Goal: Information Seeking & Learning: Learn about a topic

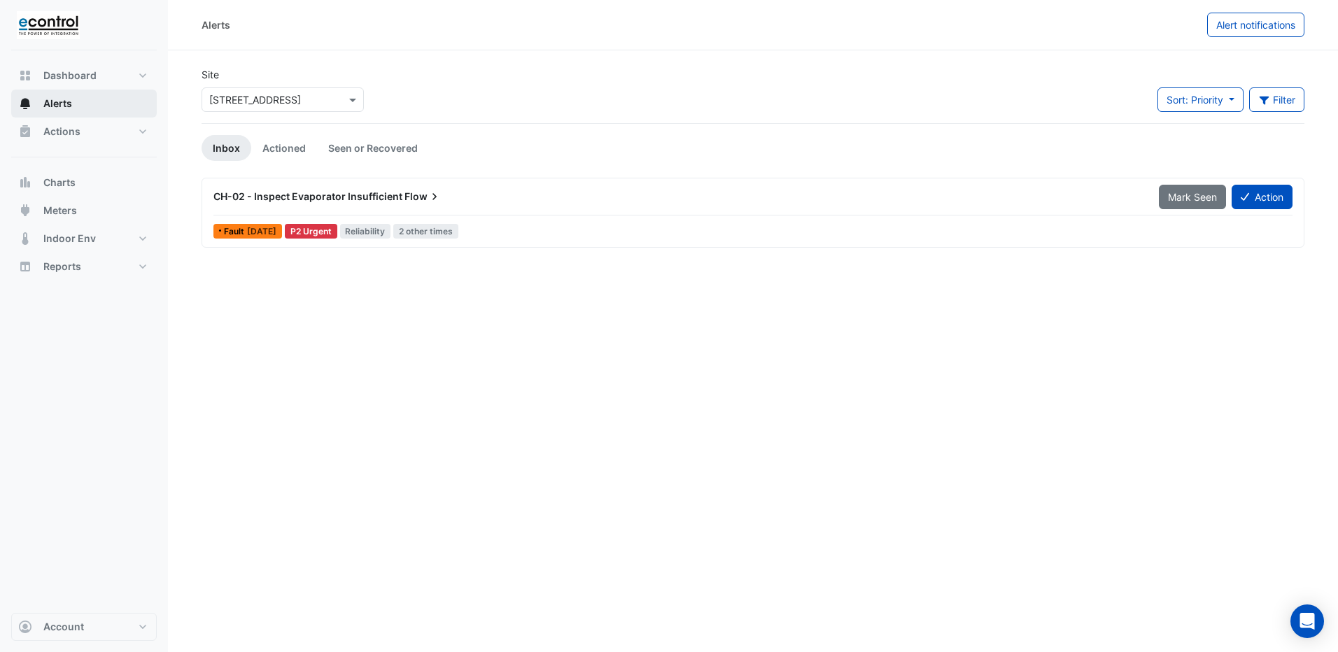
click at [61, 101] on span "Alerts" at bounding box center [57, 104] width 29 height 14
click at [43, 131] on span "Actions" at bounding box center [61, 132] width 37 height 14
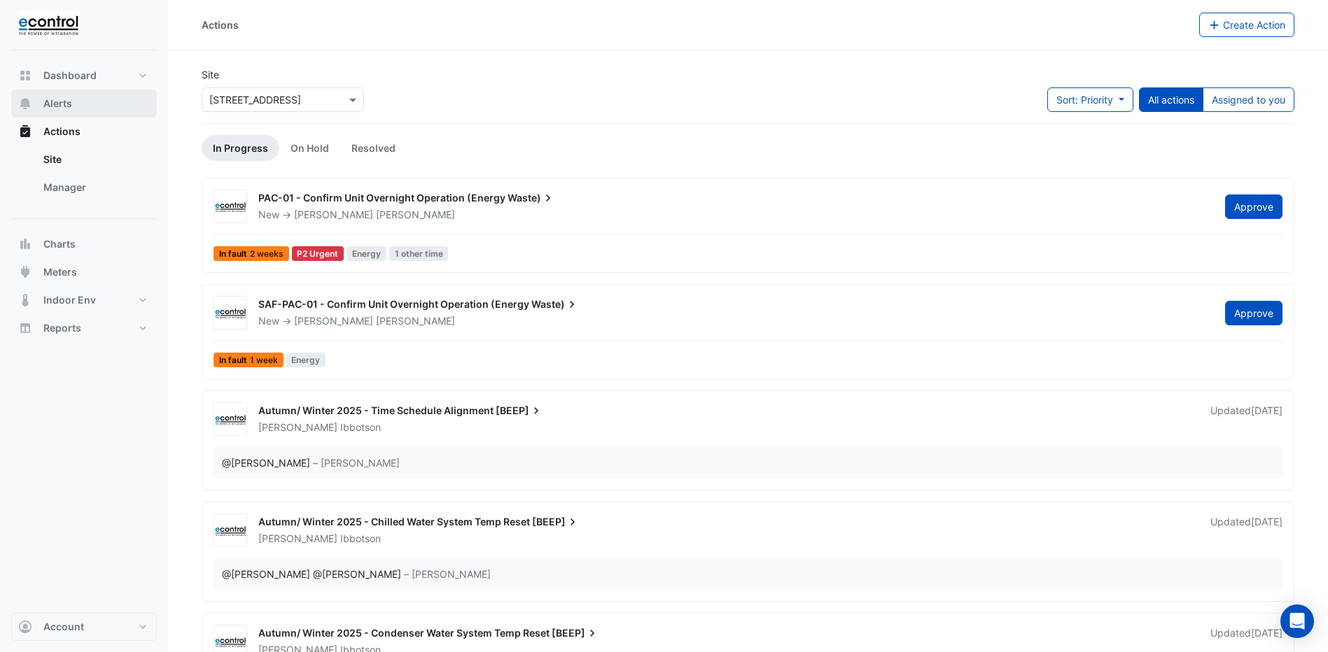
click at [67, 101] on span "Alerts" at bounding box center [57, 104] width 29 height 14
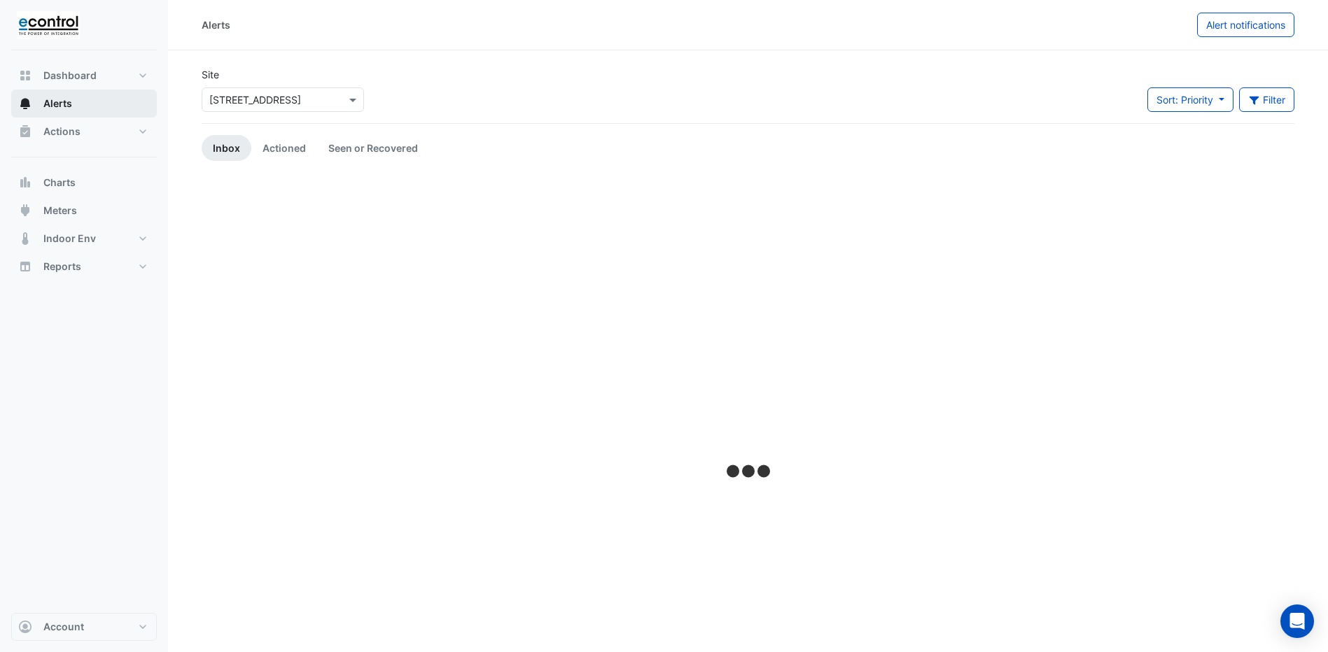
click at [67, 101] on span "Alerts" at bounding box center [57, 104] width 29 height 14
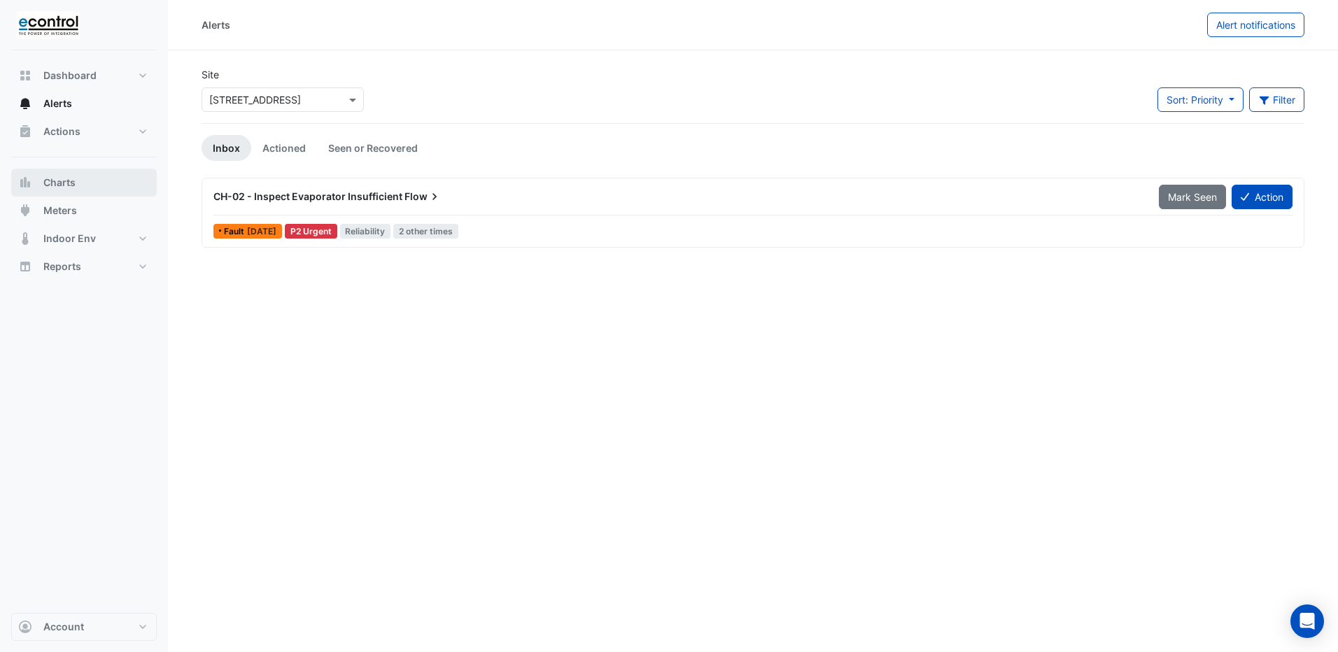
click at [74, 183] on span "Charts" at bounding box center [59, 183] width 32 height 14
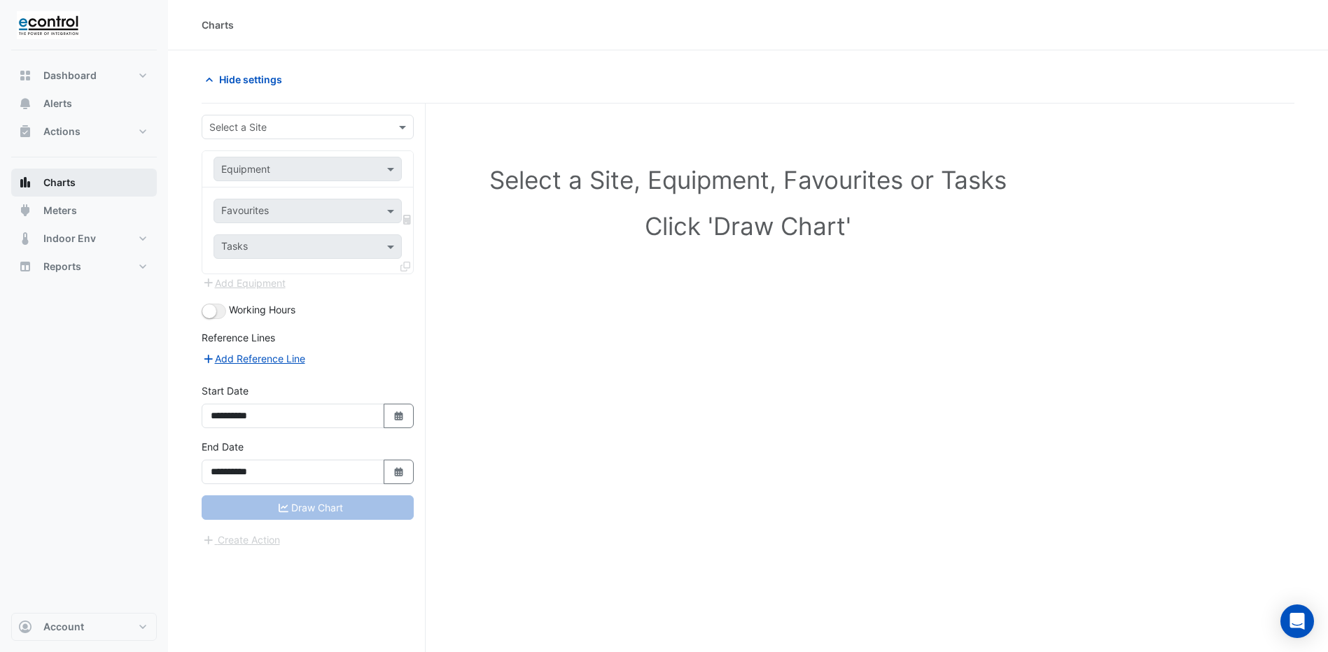
click at [74, 183] on span "Charts" at bounding box center [59, 183] width 32 height 14
click at [59, 218] on button "Meters" at bounding box center [84, 211] width 146 height 28
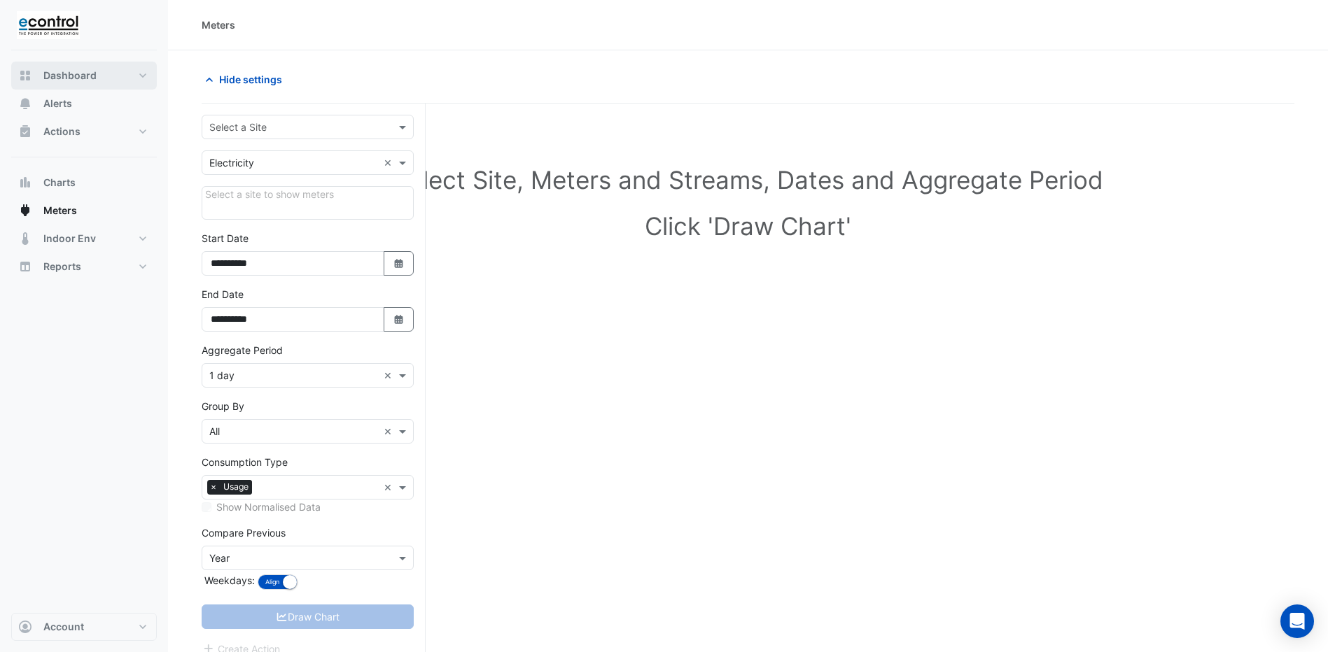
click at [80, 77] on span "Dashboard" at bounding box center [69, 76] width 53 height 14
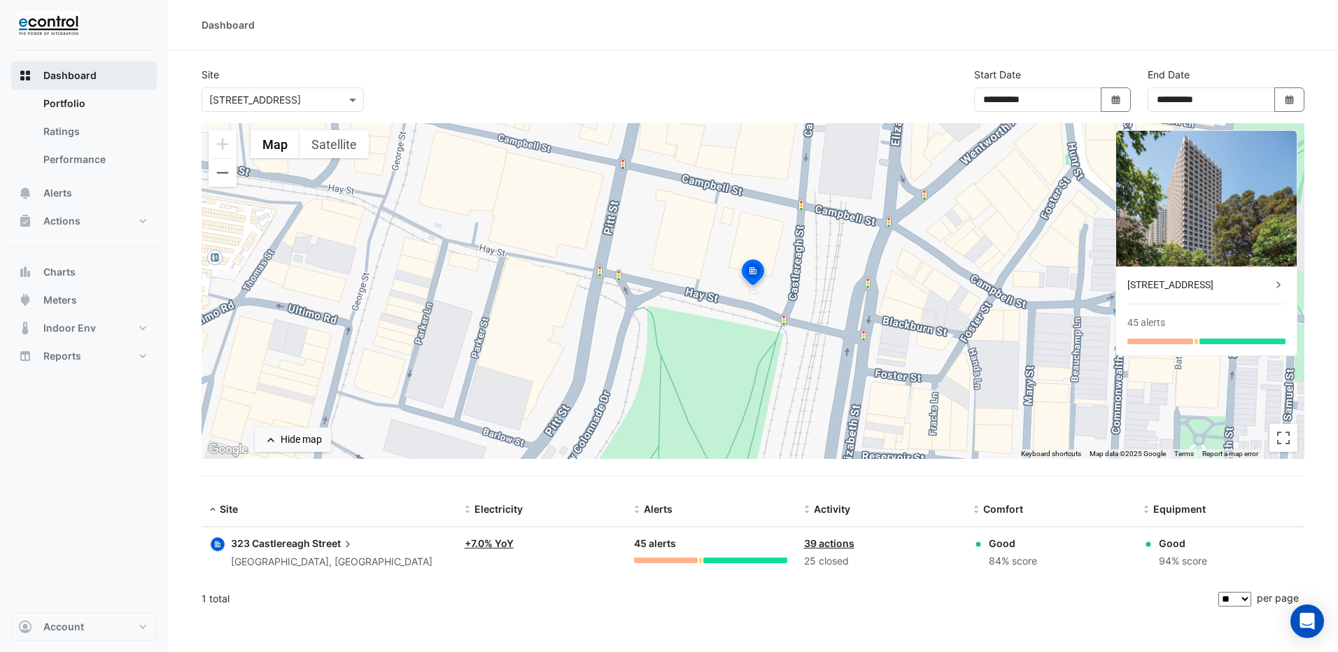
click at [69, 73] on span "Dashboard" at bounding box center [69, 76] width 53 height 14
click at [61, 225] on span "Actions" at bounding box center [61, 221] width 37 height 14
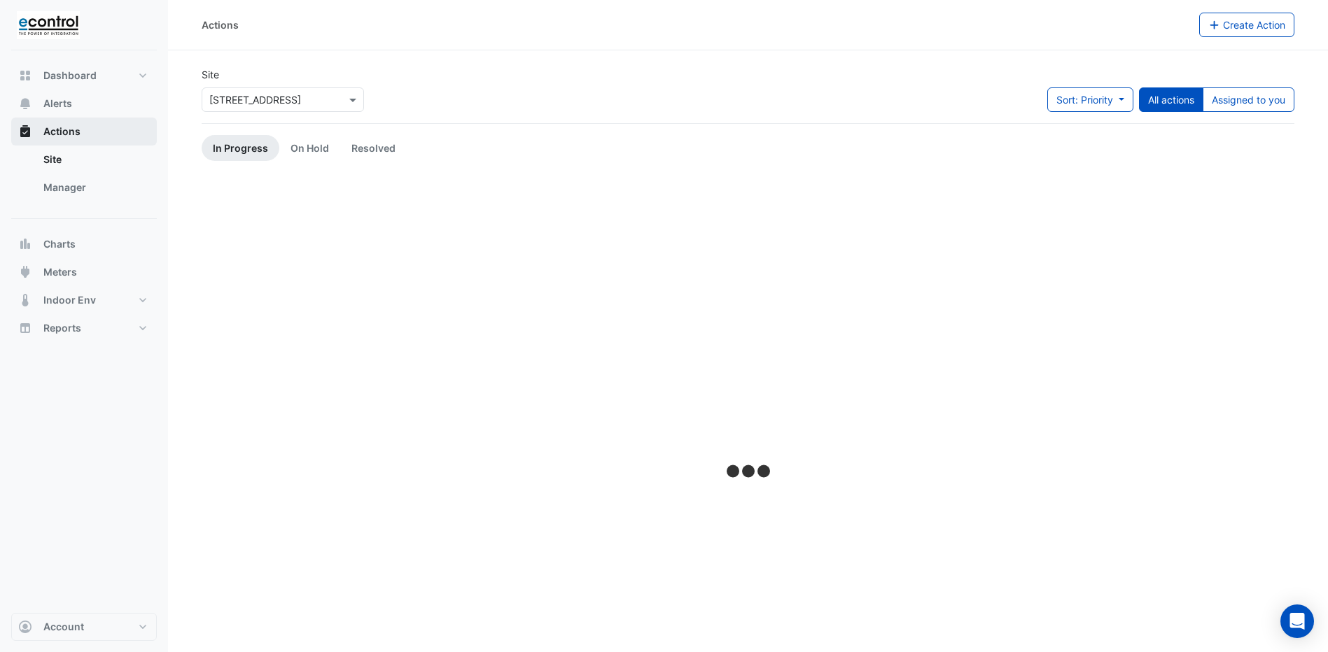
click at [61, 219] on div "Actions Site Manager" at bounding box center [84, 168] width 146 height 101
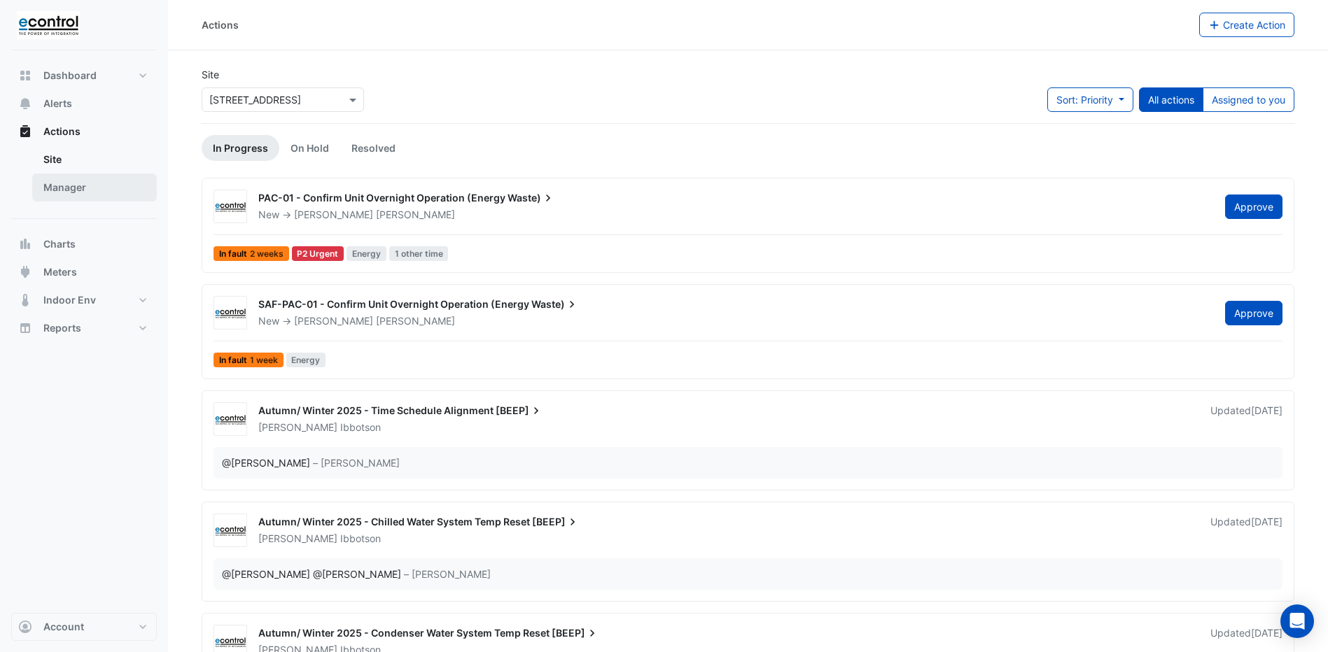
click at [66, 190] on link "Manager" at bounding box center [94, 188] width 125 height 28
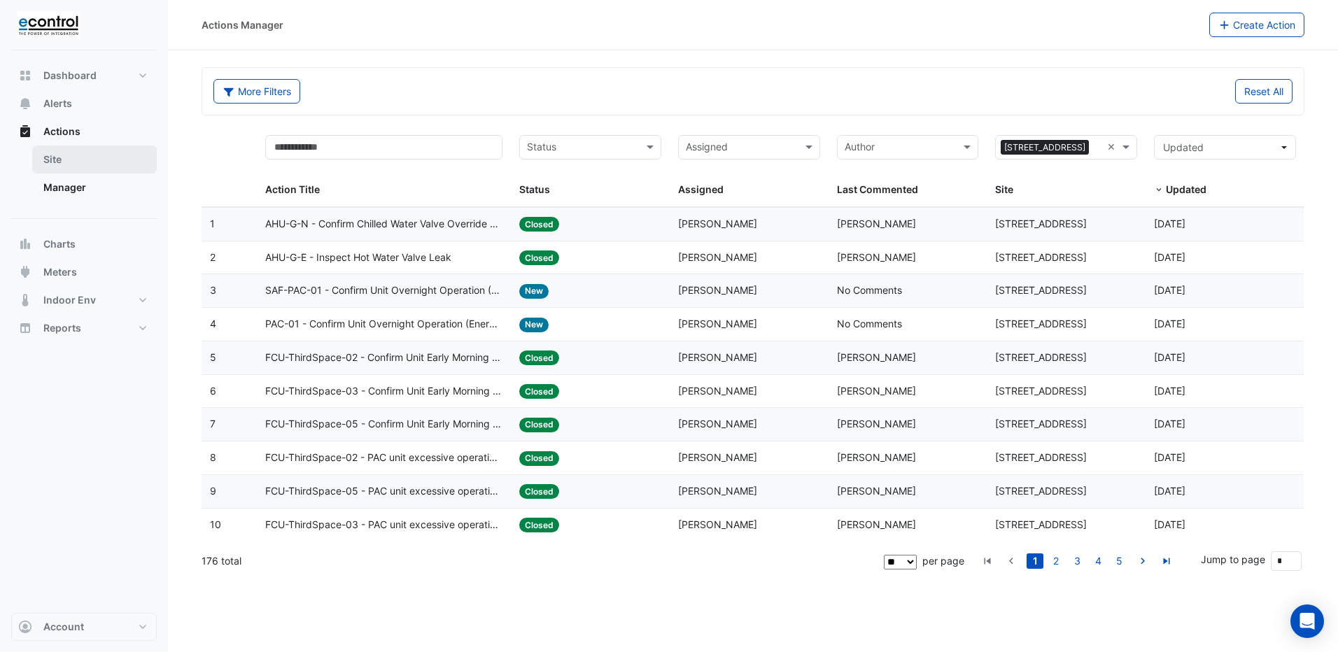
click at [89, 160] on link "Site" at bounding box center [94, 160] width 125 height 28
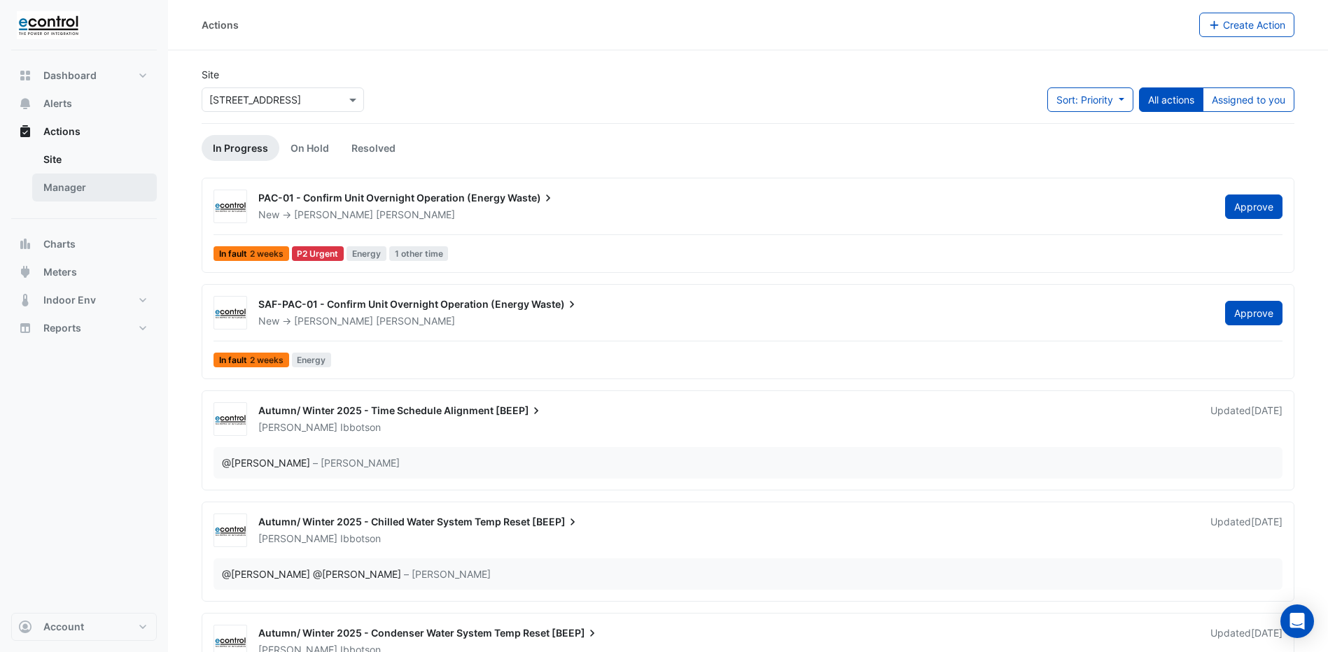
click at [53, 187] on link "Manager" at bounding box center [94, 188] width 125 height 28
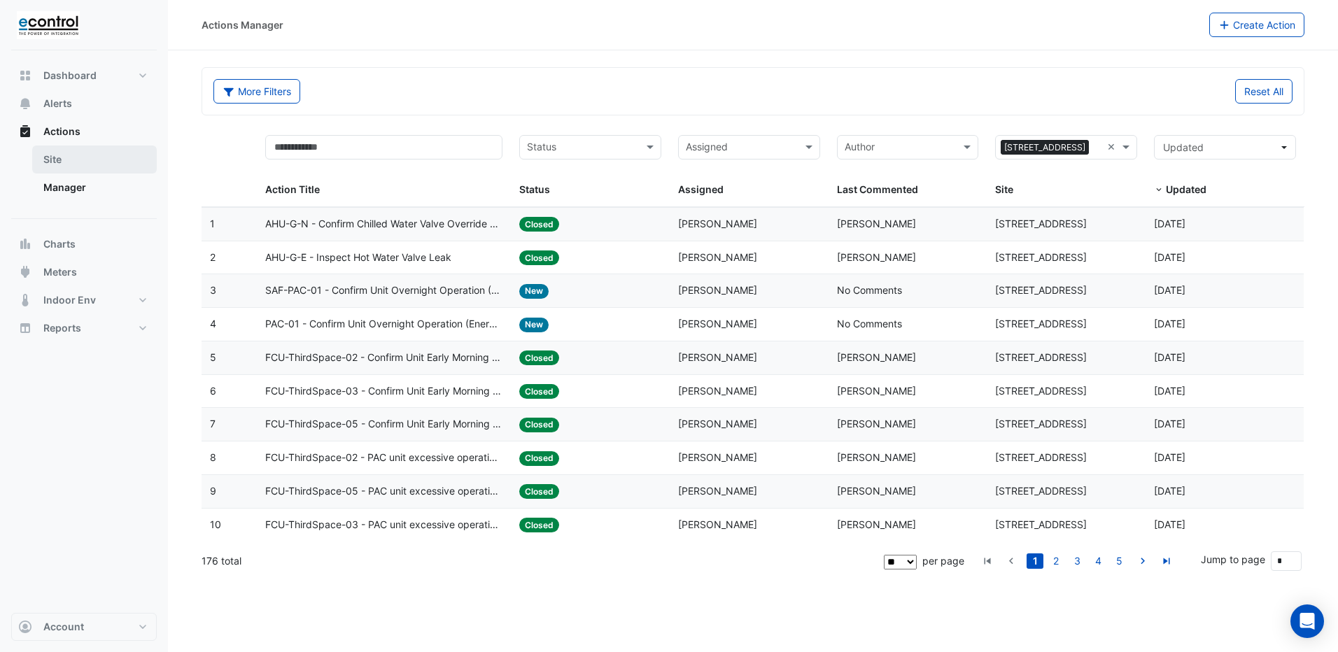
click at [56, 169] on link "Site" at bounding box center [94, 160] width 125 height 28
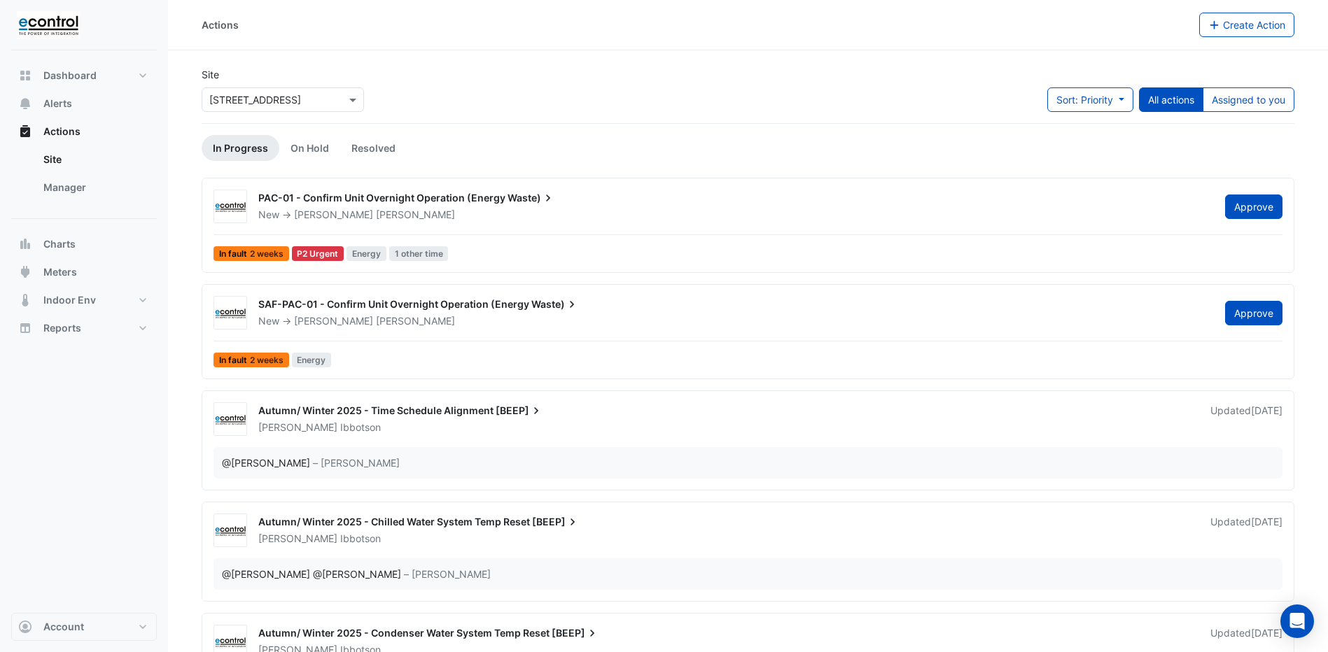
click at [276, 198] on span "PAC-01 - Confirm Unit Overnight Operation (Energy" at bounding box center [381, 198] width 247 height 12
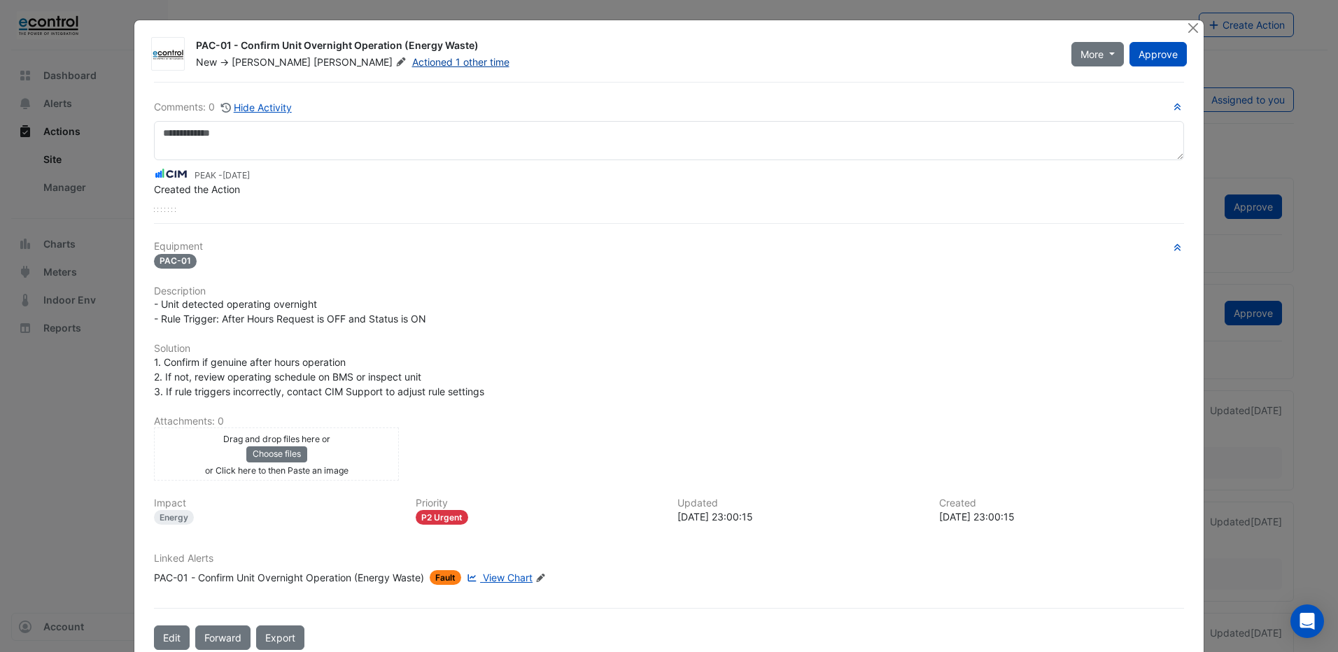
click at [412, 63] on link "Actioned 1 other time" at bounding box center [460, 62] width 97 height 12
click at [1102, 59] on button "More" at bounding box center [1097, 54] width 52 height 24
click at [781, 33] on div "PAC-01 - Confirm Unit Overnight Operation (Energy Waste) New -> Reece Davies Ac…" at bounding box center [692, 51] width 1008 height 36
click at [1186, 23] on button "Close" at bounding box center [1193, 27] width 15 height 15
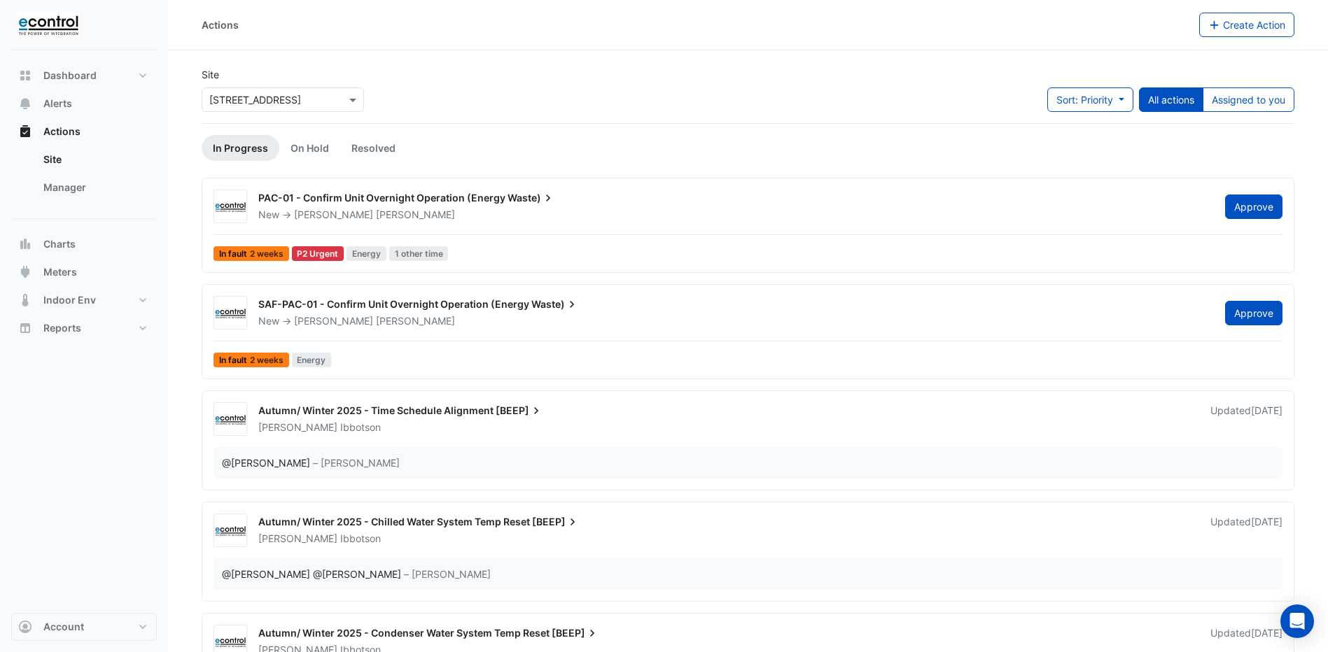
click at [1020, 309] on div "SAF-PAC-01 - Confirm Unit Overnight Operation (Energy Waste)" at bounding box center [733, 305] width 950 height 17
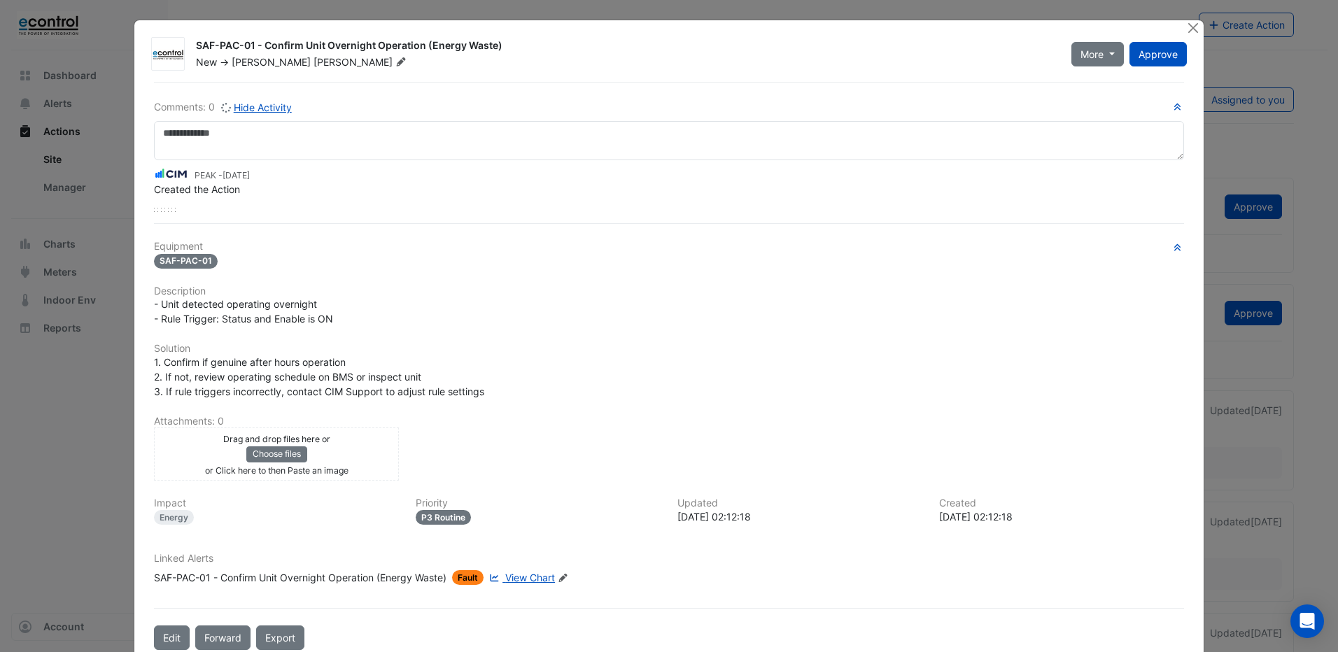
click at [1020, 309] on div "- Unit detected operating overnight - Rule Trigger: Status and Enable is ON" at bounding box center [669, 311] width 1030 height 29
click at [1186, 32] on button "Close" at bounding box center [1193, 27] width 15 height 15
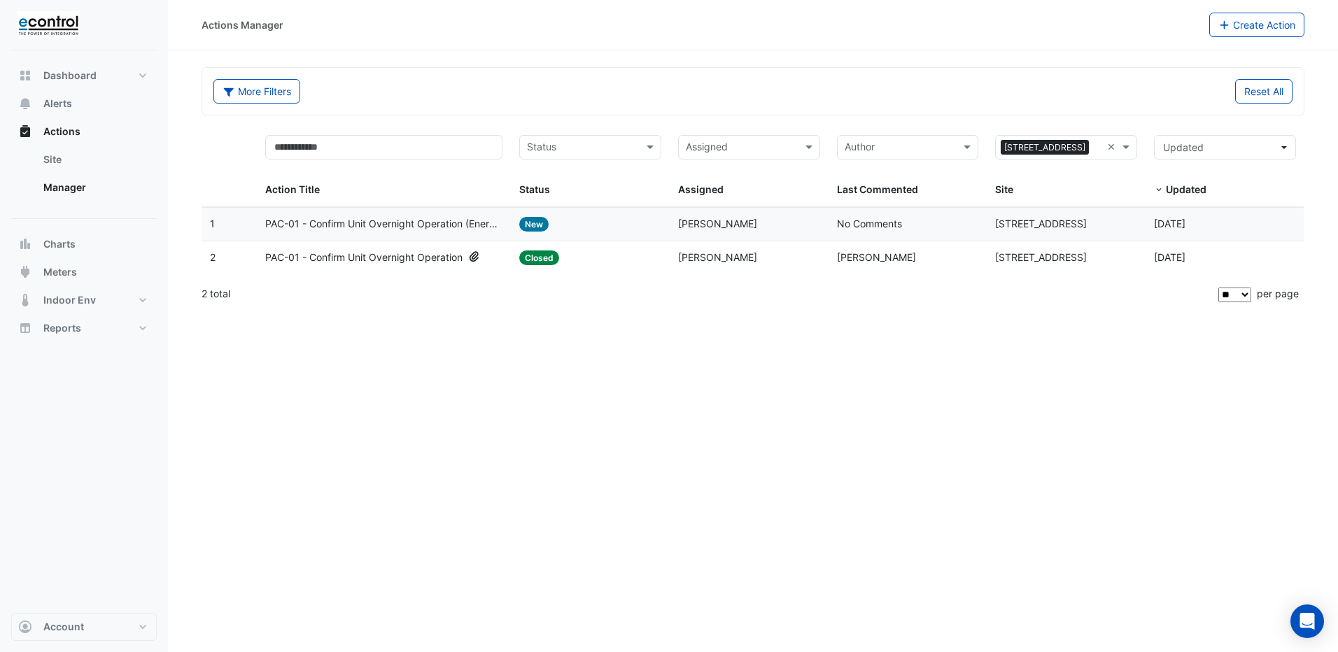
click at [363, 260] on span "PAC-01 - Confirm Unit Overnight Operation" at bounding box center [363, 258] width 197 height 16
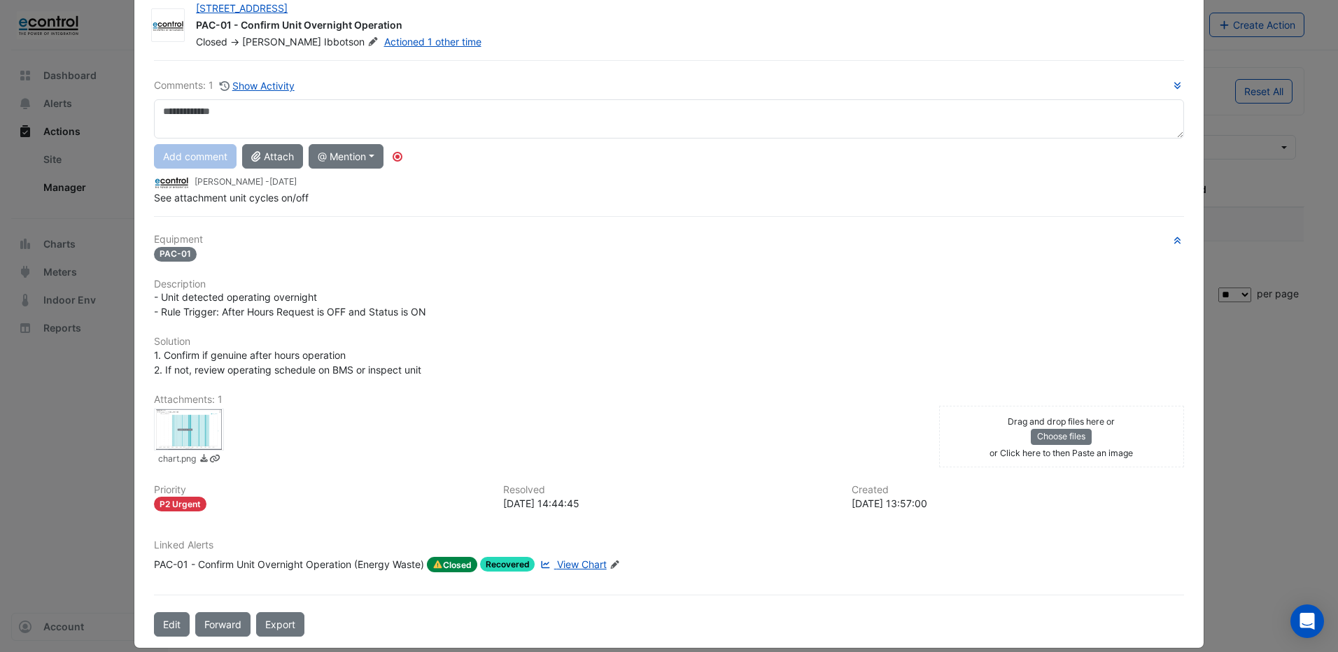
scroll to position [52, 0]
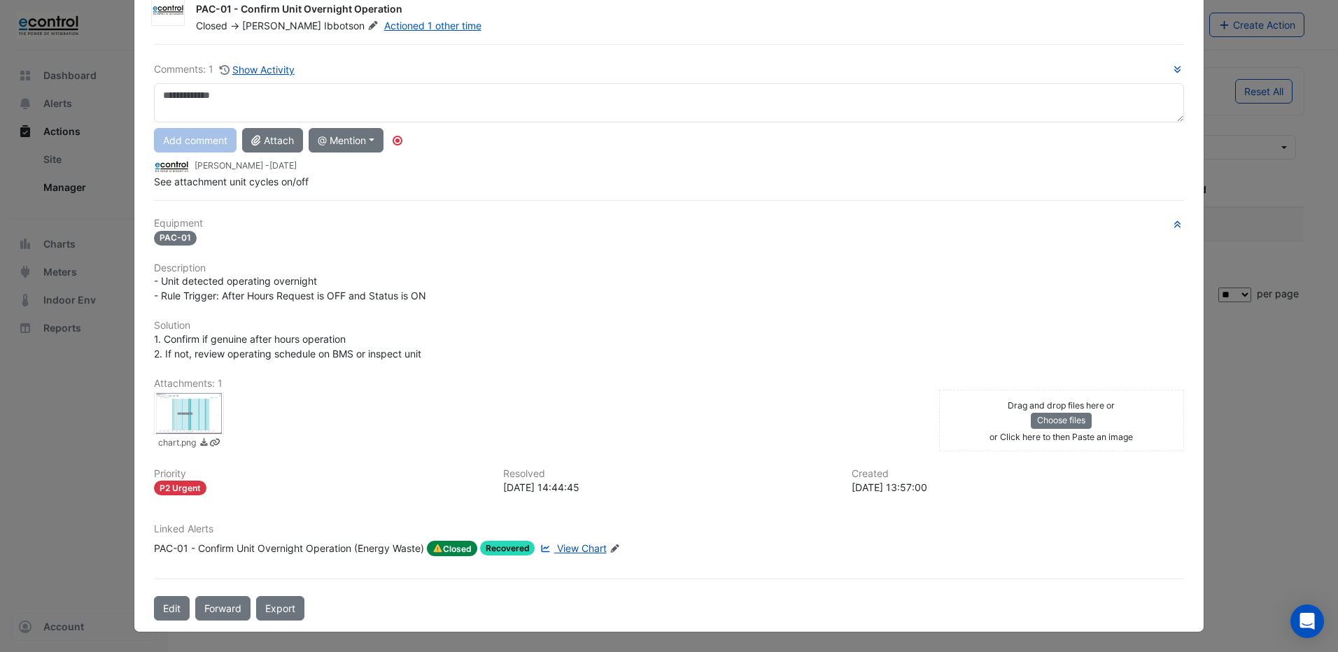
click at [199, 406] on div at bounding box center [189, 414] width 70 height 42
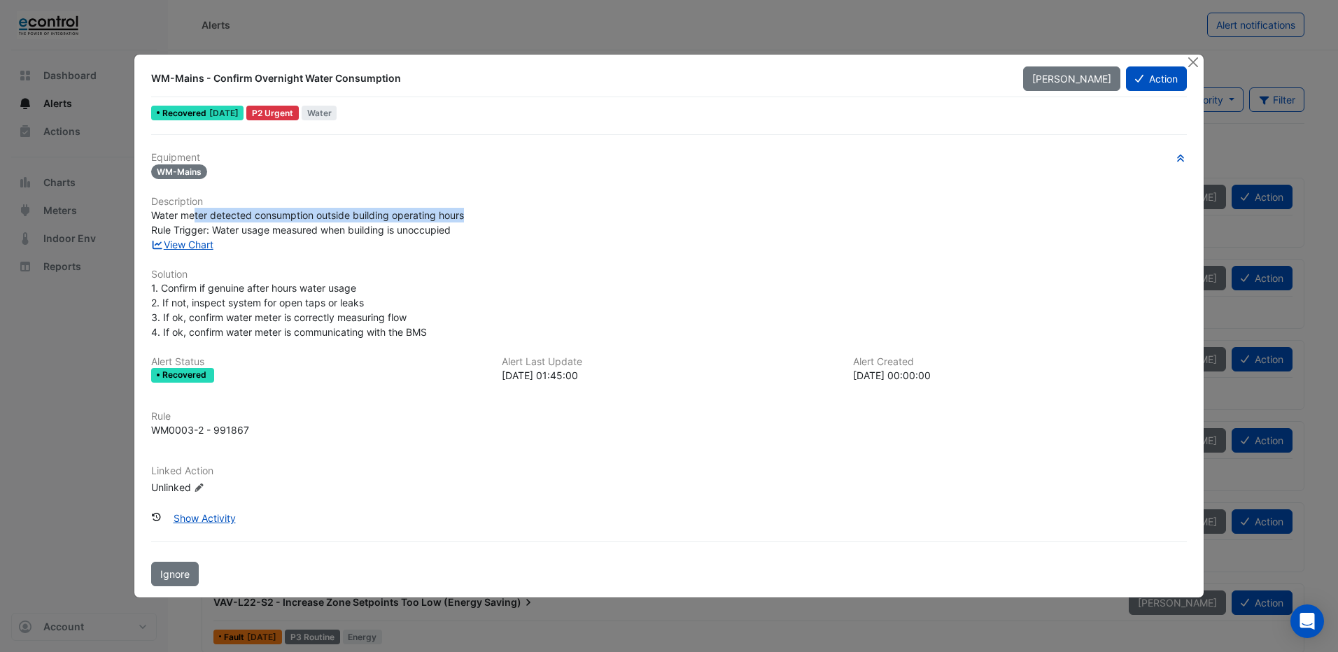
drag, startPoint x: 195, startPoint y: 216, endPoint x: 472, endPoint y: 218, distance: 277.8
click at [472, 218] on div "Water meter detected consumption outside building operating hours Rule Trigger:…" at bounding box center [669, 222] width 1036 height 29
click at [282, 260] on div "Equipment WM-Mains Description Water meter detected consumption outside buildin…" at bounding box center [669, 329] width 1036 height 354
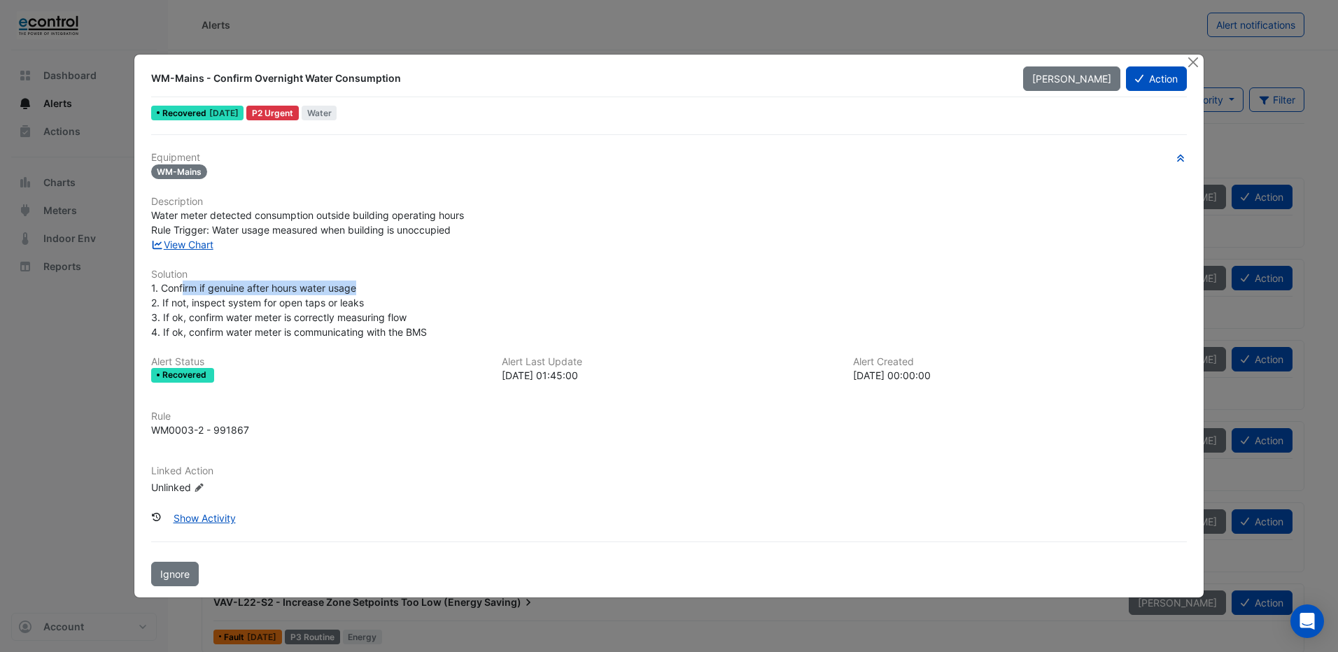
drag, startPoint x: 184, startPoint y: 290, endPoint x: 366, endPoint y: 289, distance: 182.0
click at [366, 289] on div "1. Confirm if genuine after hours water usage 2. If not, inspect system for ope…" at bounding box center [669, 310] width 1036 height 59
drag, startPoint x: 164, startPoint y: 303, endPoint x: 396, endPoint y: 303, distance: 231.6
click at [396, 303] on div "1. Confirm if genuine after hours water usage 2. If not, inspect system for ope…" at bounding box center [669, 310] width 1036 height 59
drag, startPoint x: 160, startPoint y: 300, endPoint x: 396, endPoint y: 311, distance: 236.1
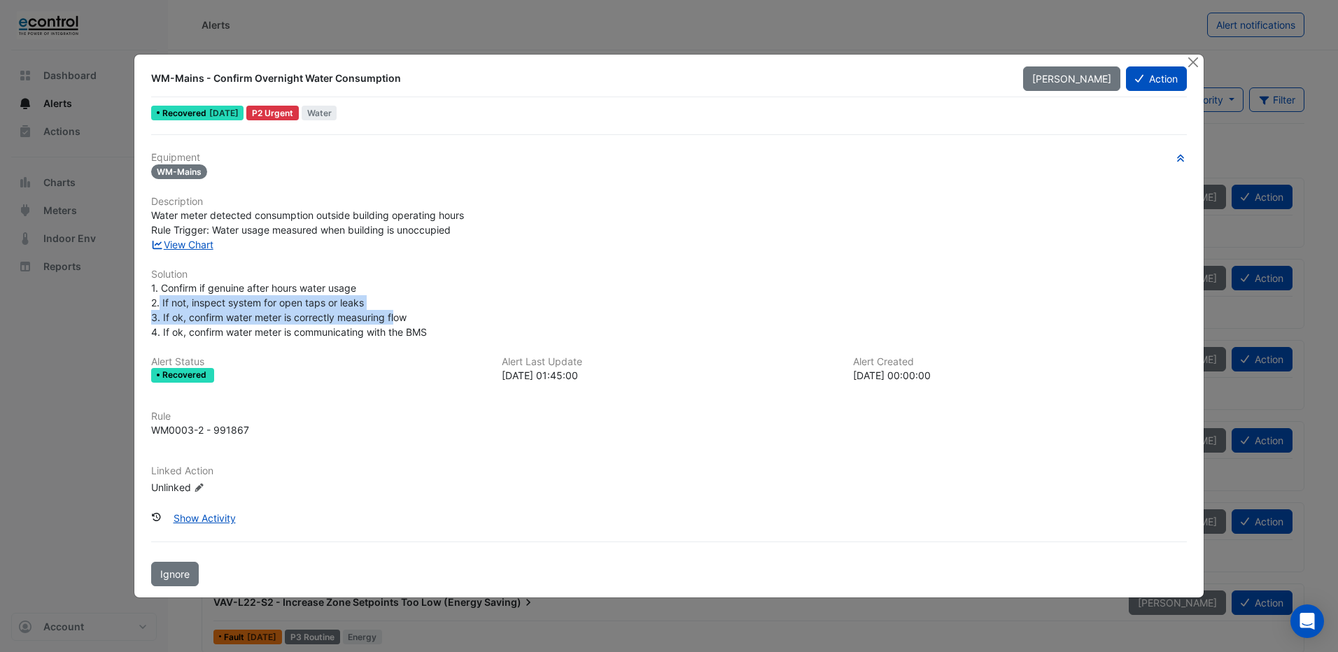
click at [396, 311] on div "1. Confirm if genuine after hours water usage 2. If not, inspect system for ope…" at bounding box center [669, 310] width 1036 height 59
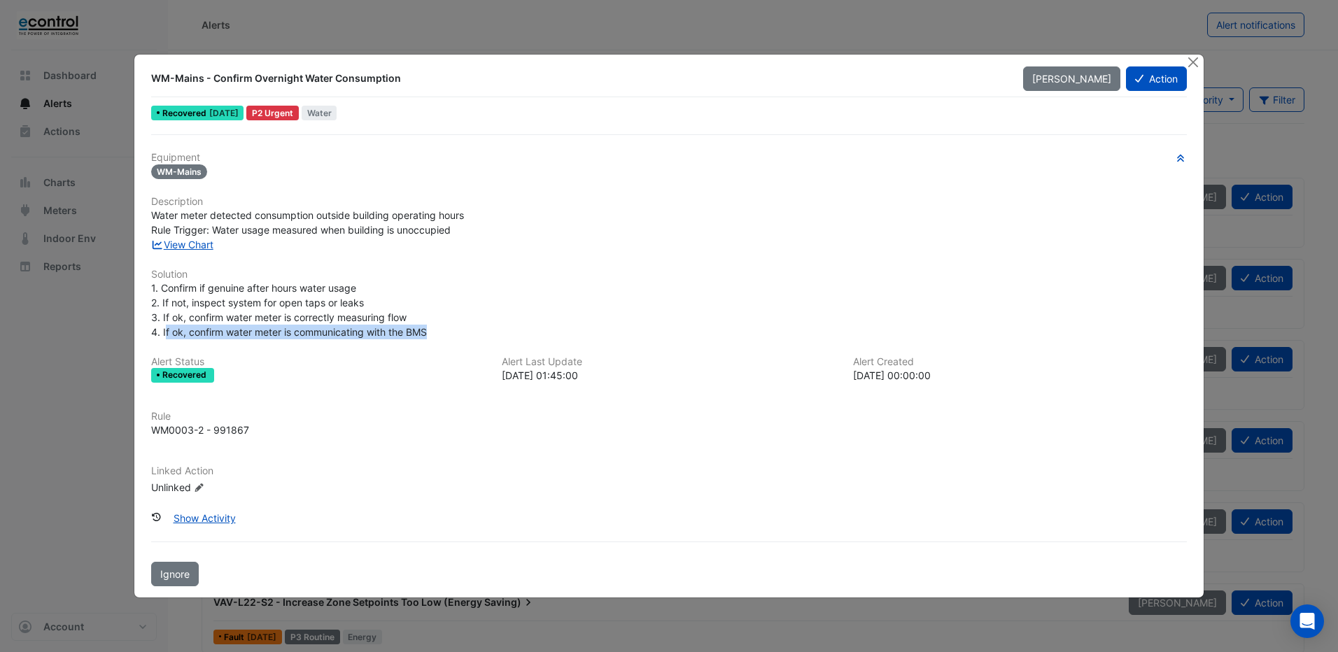
drag, startPoint x: 166, startPoint y: 329, endPoint x: 505, endPoint y: 332, distance: 338.7
click at [505, 332] on div "1. Confirm if genuine after hours water usage 2. If not, inspect system for ope…" at bounding box center [669, 310] width 1036 height 59
click at [200, 521] on button "Show Activity" at bounding box center [204, 518] width 80 height 24
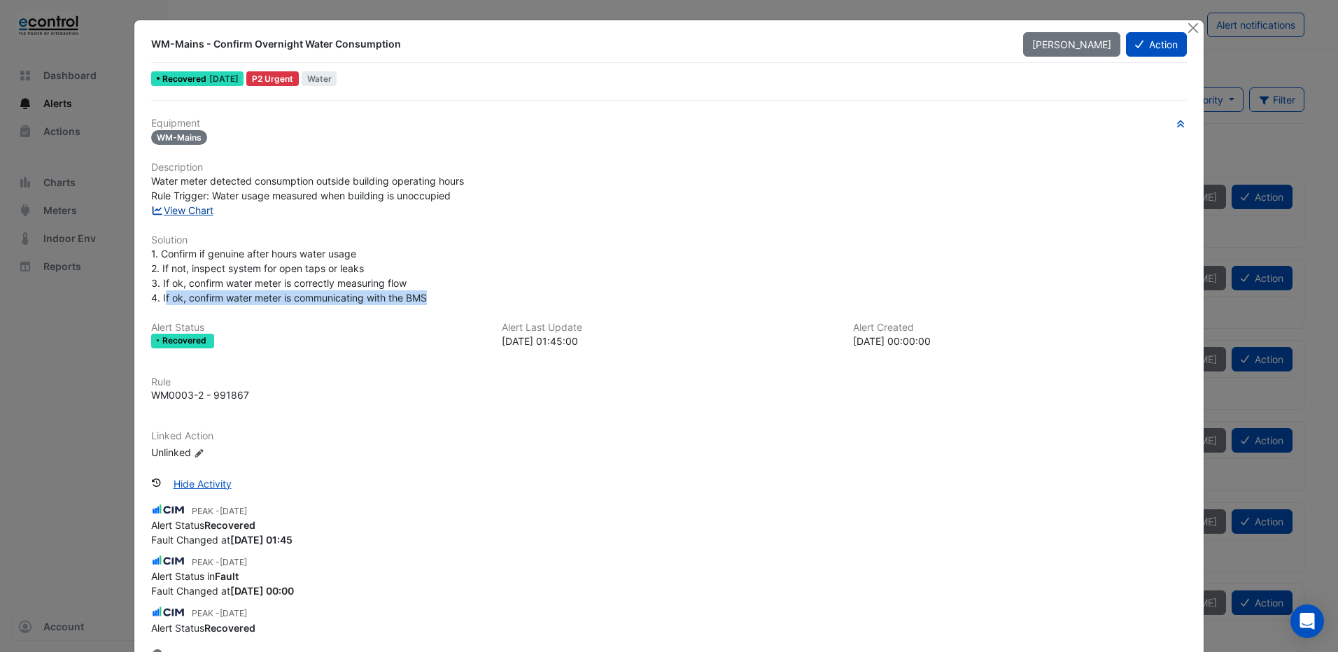
click at [181, 206] on link "View Chart" at bounding box center [182, 210] width 62 height 12
click at [206, 215] on link "View Chart" at bounding box center [182, 210] width 62 height 12
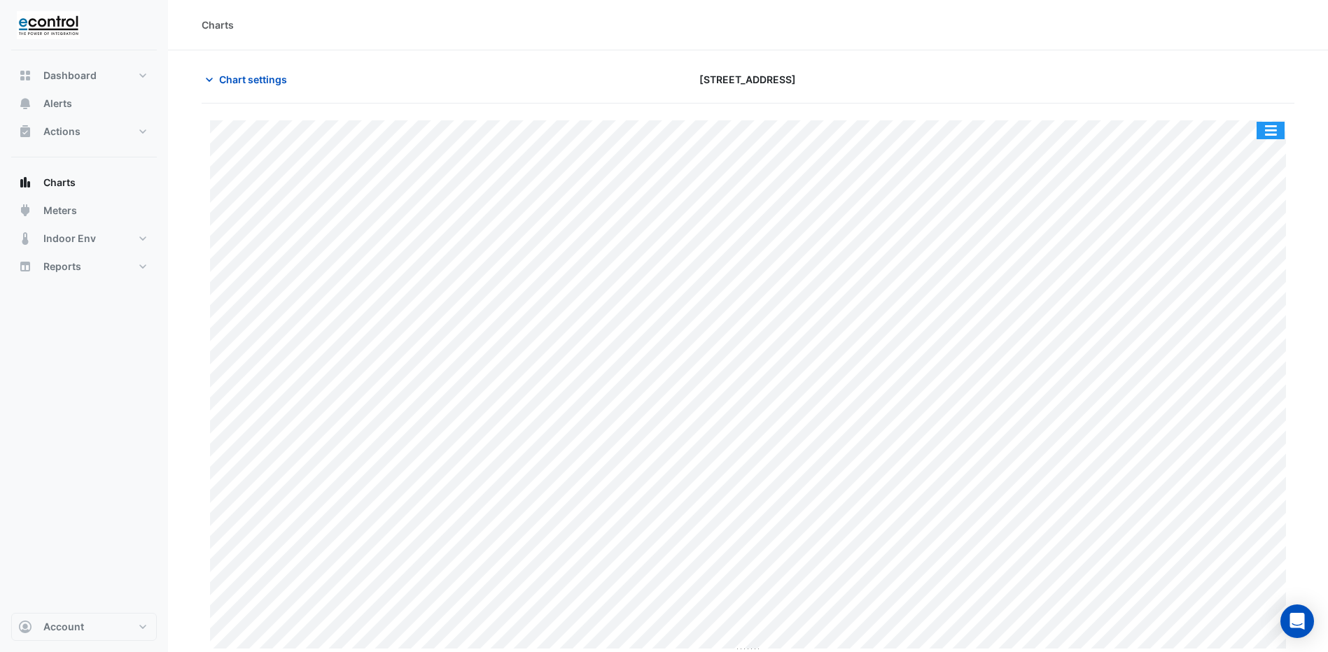
click at [1269, 129] on button "button" at bounding box center [1270, 130] width 28 height 17
click at [246, 74] on span "Chart settings" at bounding box center [253, 79] width 68 height 15
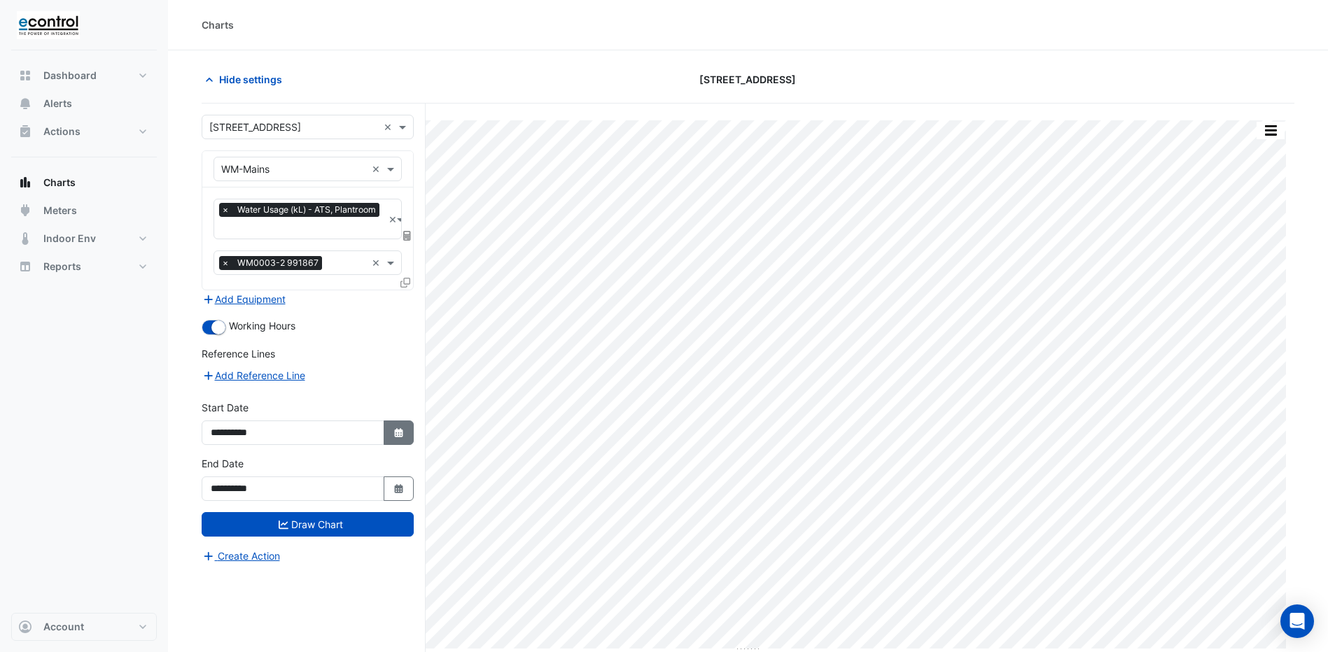
click at [388, 435] on button "Select Date" at bounding box center [399, 433] width 31 height 24
select select "*"
select select "****"
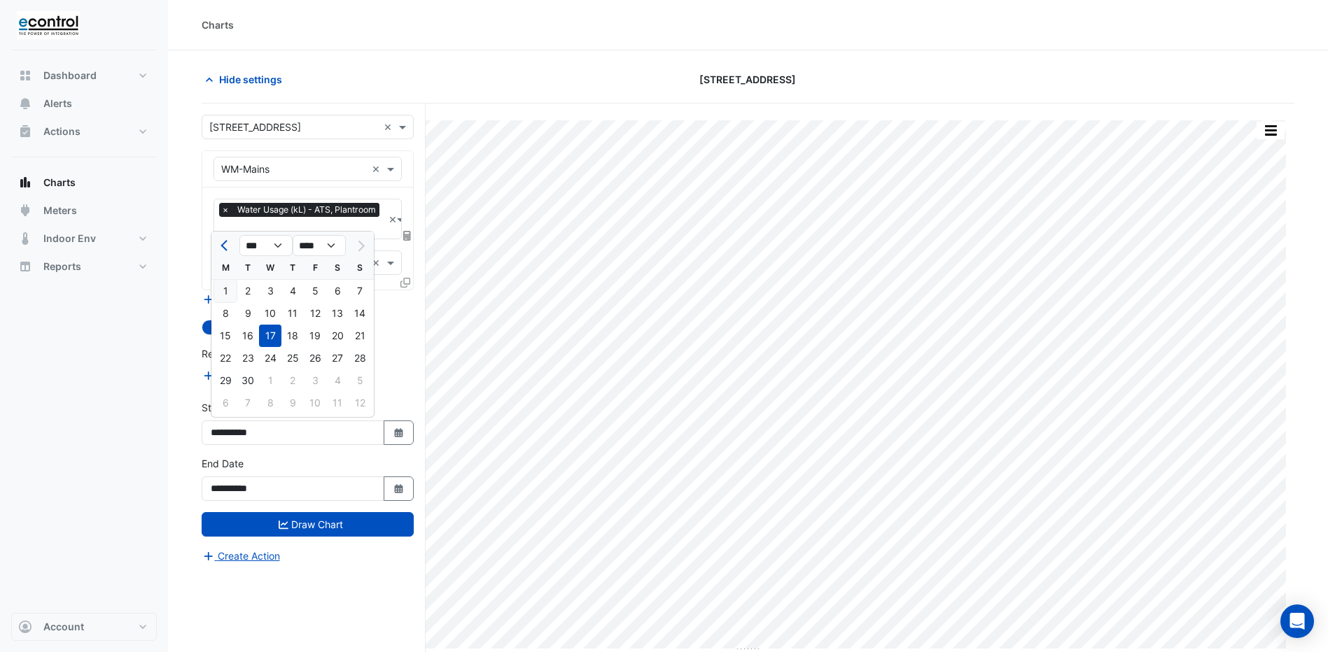
click at [225, 290] on div "1" at bounding box center [225, 291] width 22 height 22
type input "**********"
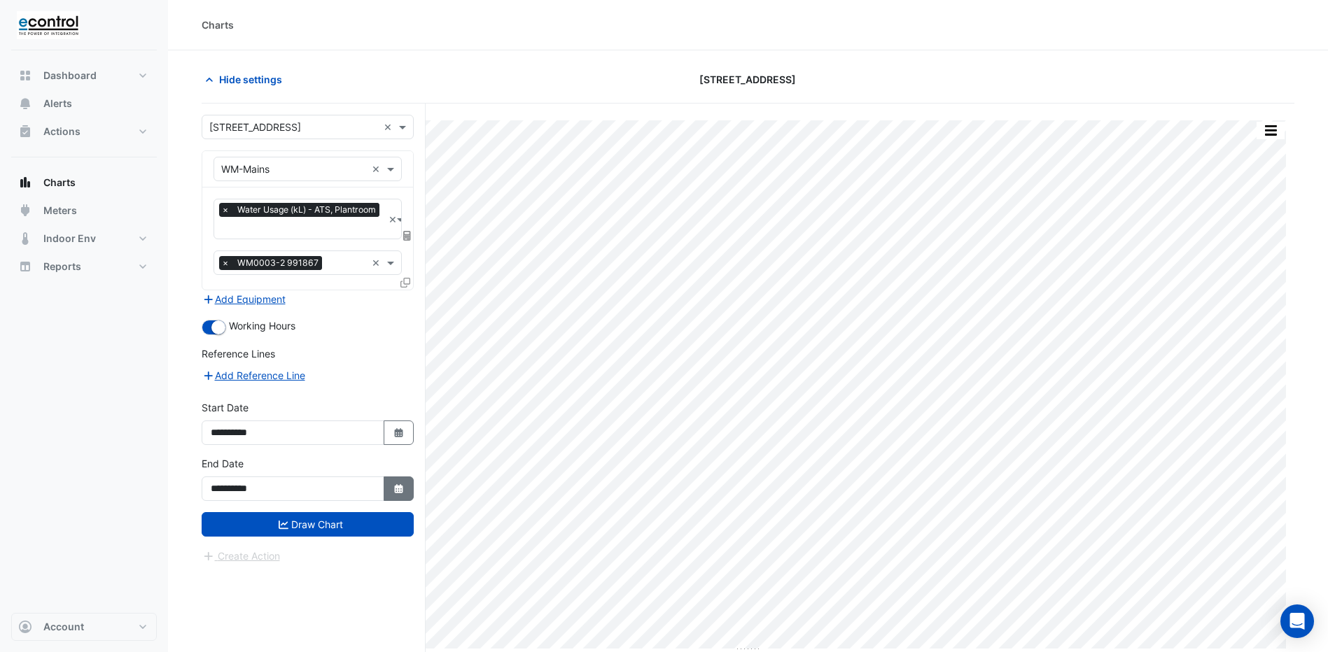
drag, startPoint x: 391, startPoint y: 493, endPoint x: 387, endPoint y: 487, distance: 7.6
click at [392, 493] on button "Select Date" at bounding box center [399, 489] width 31 height 24
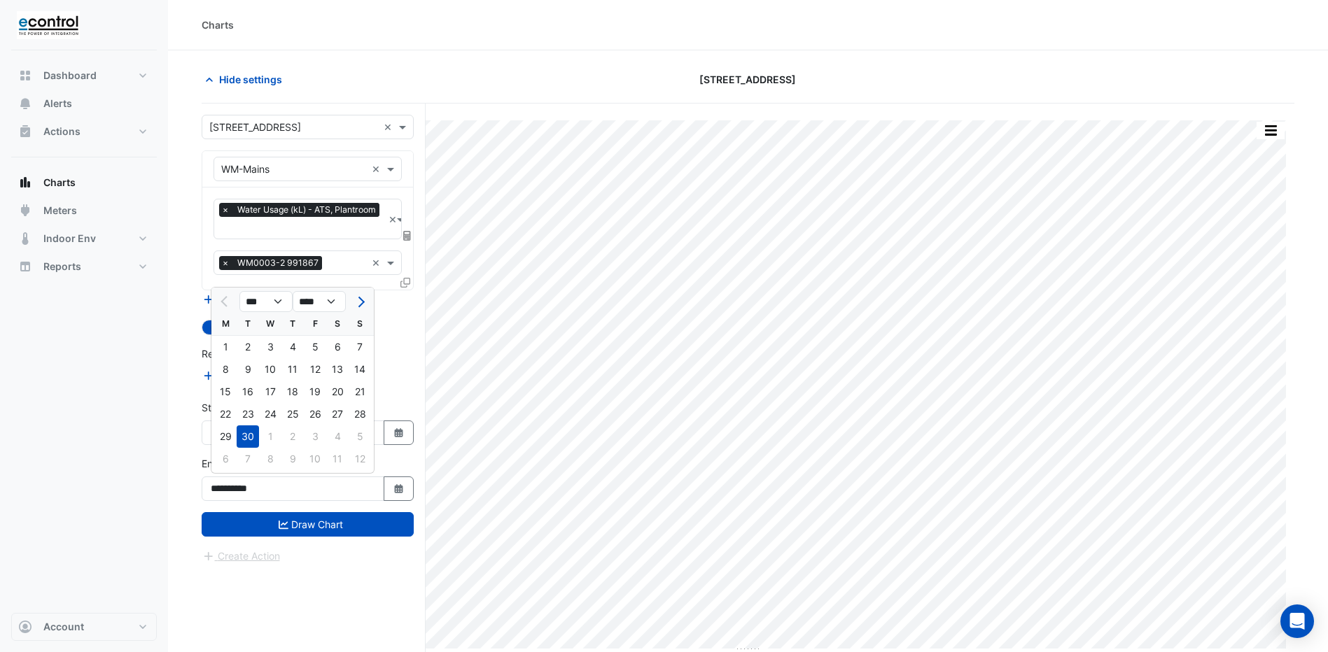
click at [250, 437] on div "30" at bounding box center [248, 436] width 22 height 22
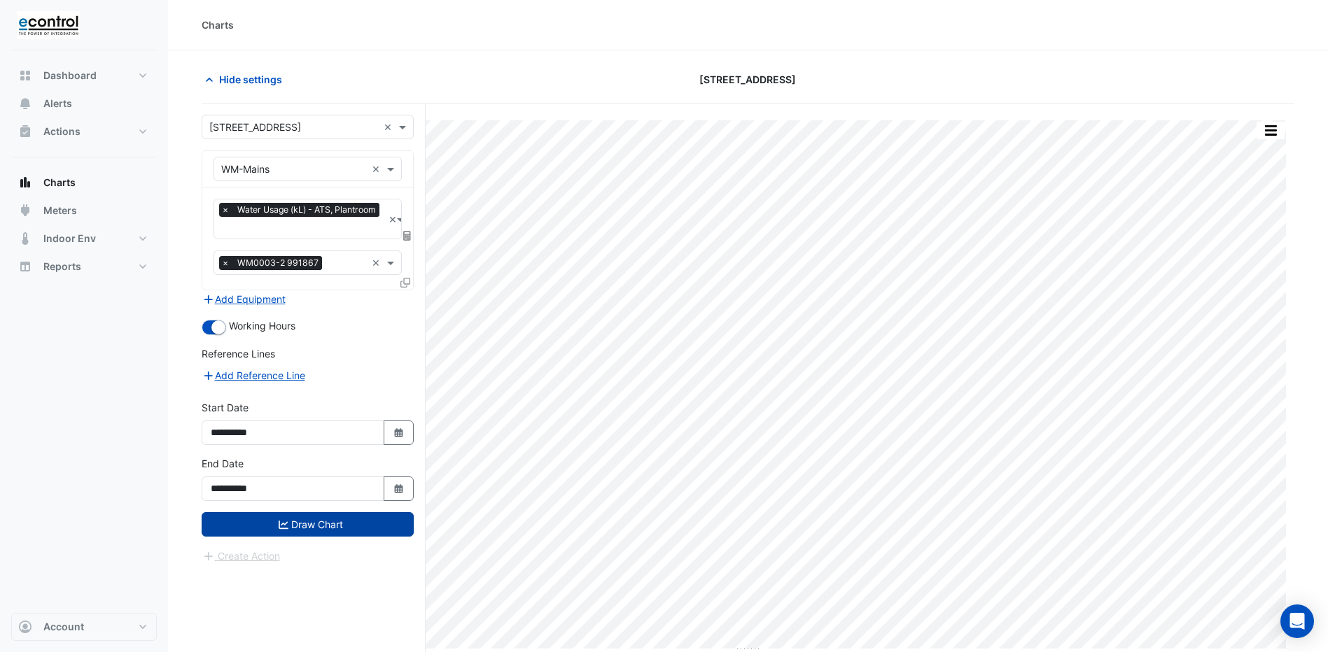
click at [288, 517] on button "Draw Chart" at bounding box center [308, 524] width 212 height 24
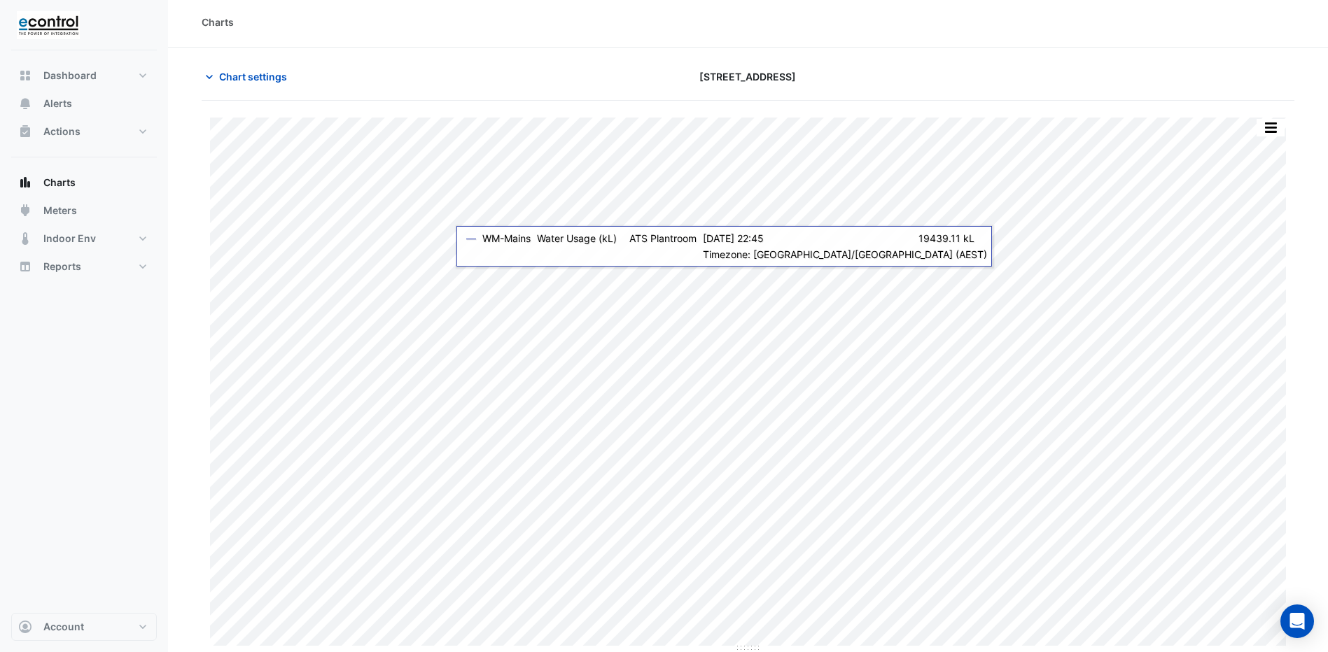
scroll to position [3, 0]
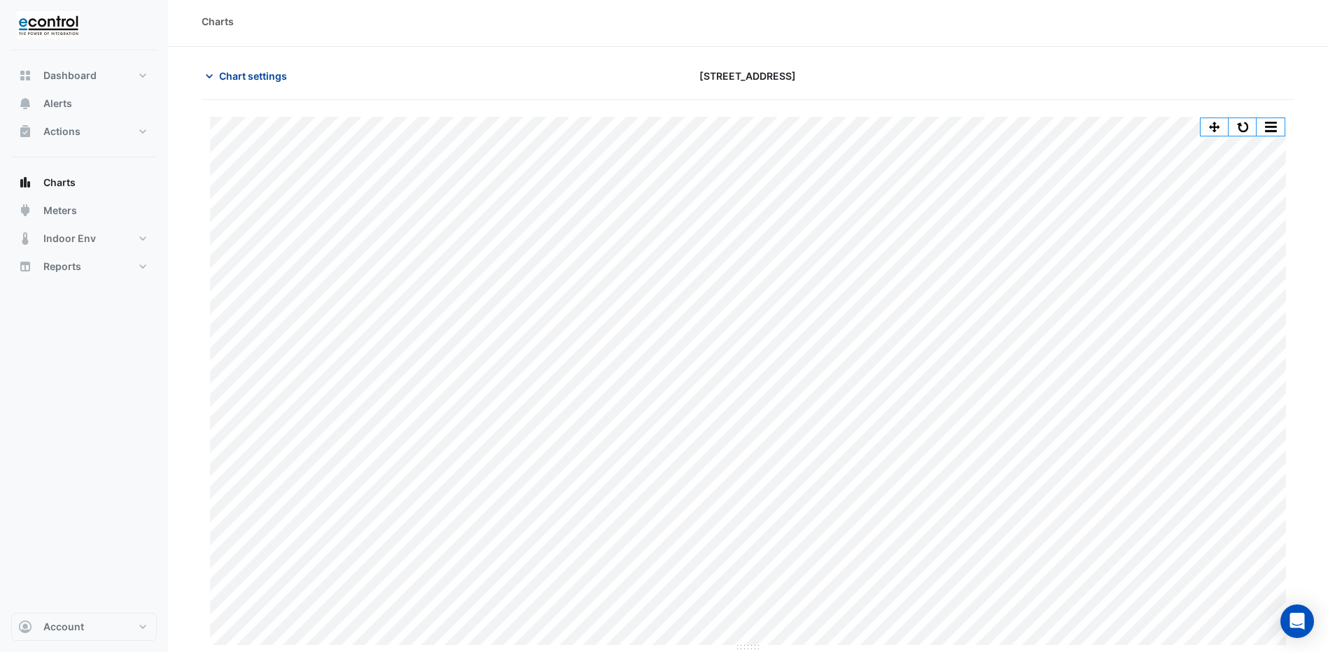
click at [244, 81] on span "Chart settings" at bounding box center [253, 76] width 68 height 15
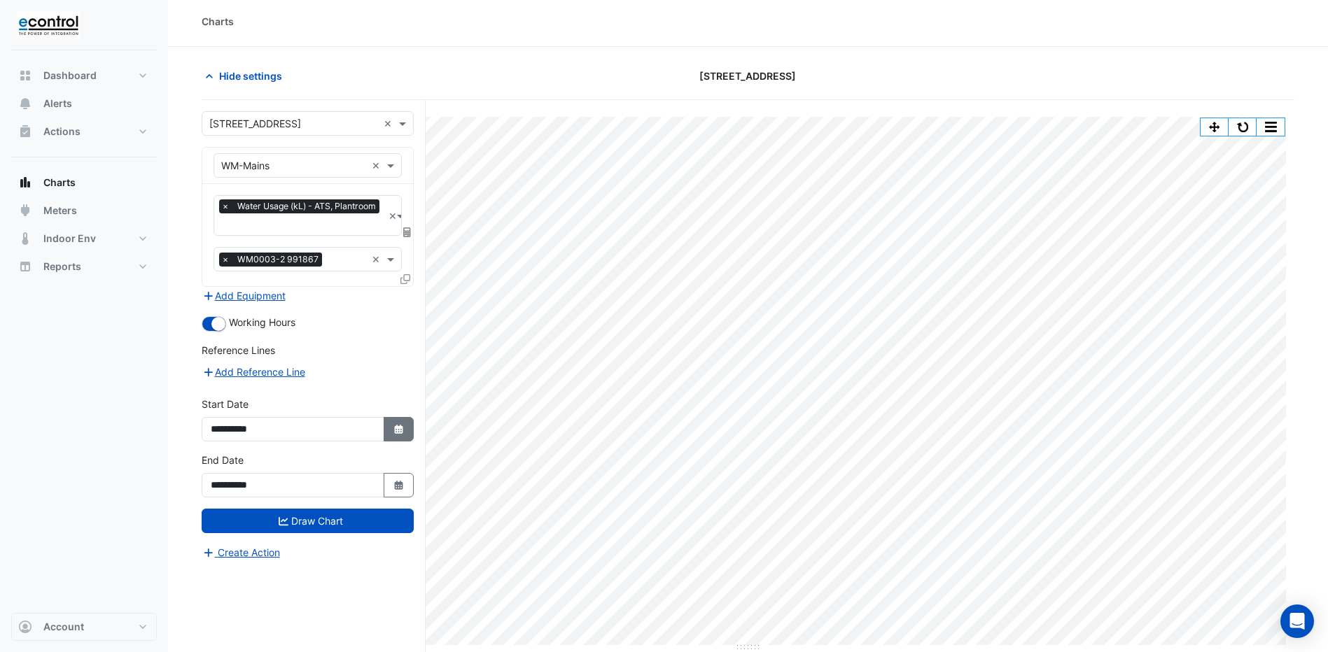
click at [396, 426] on icon "button" at bounding box center [398, 429] width 8 height 9
select select "*"
select select "****"
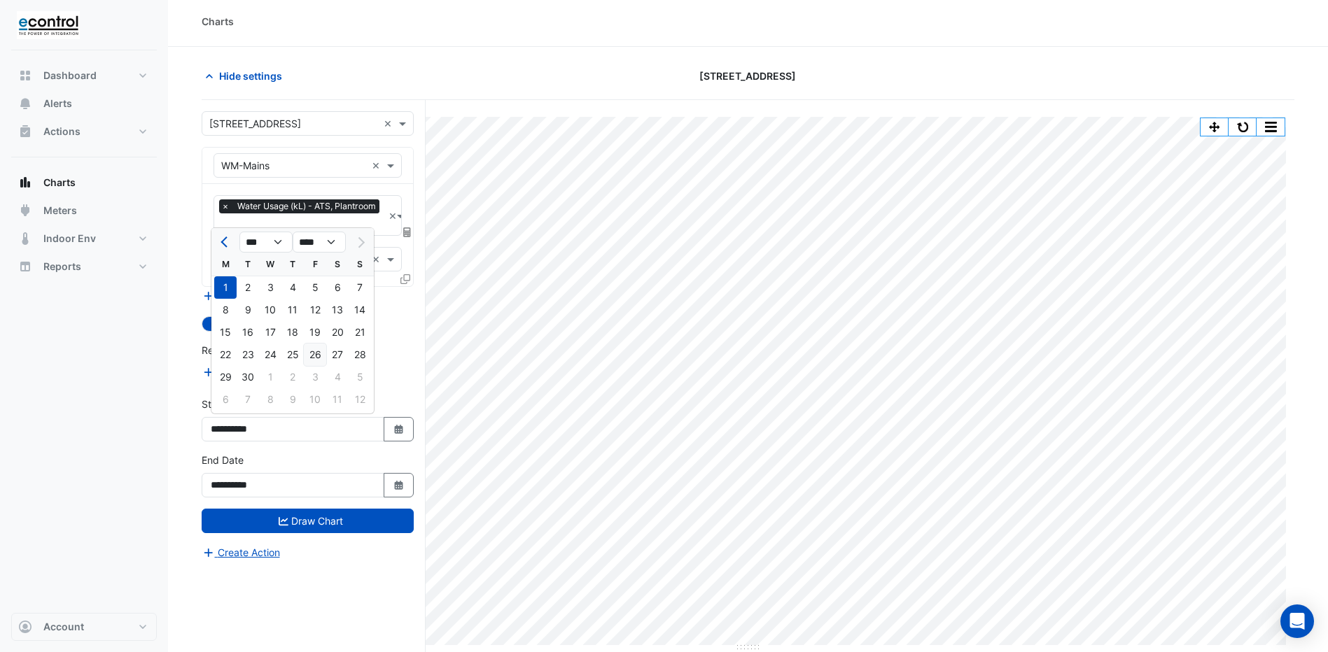
click at [305, 352] on div "26" at bounding box center [315, 355] width 22 height 22
type input "**********"
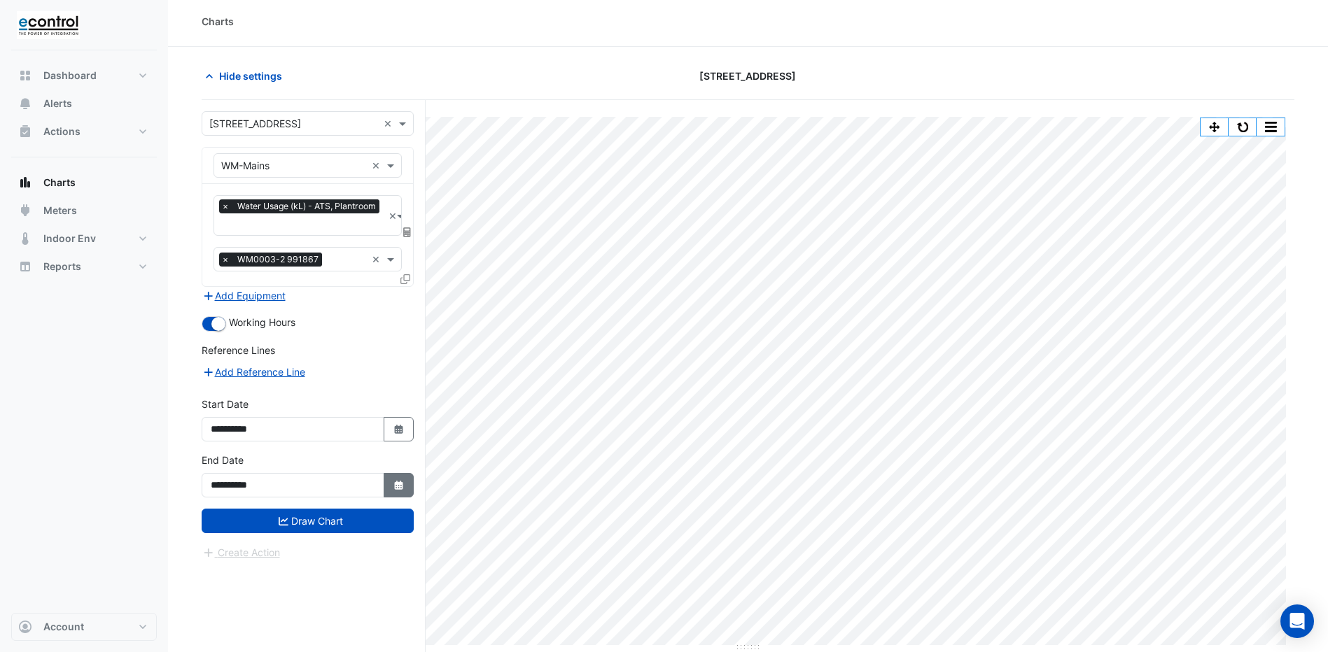
click at [395, 479] on fa-icon "Select Date" at bounding box center [399, 485] width 13 height 12
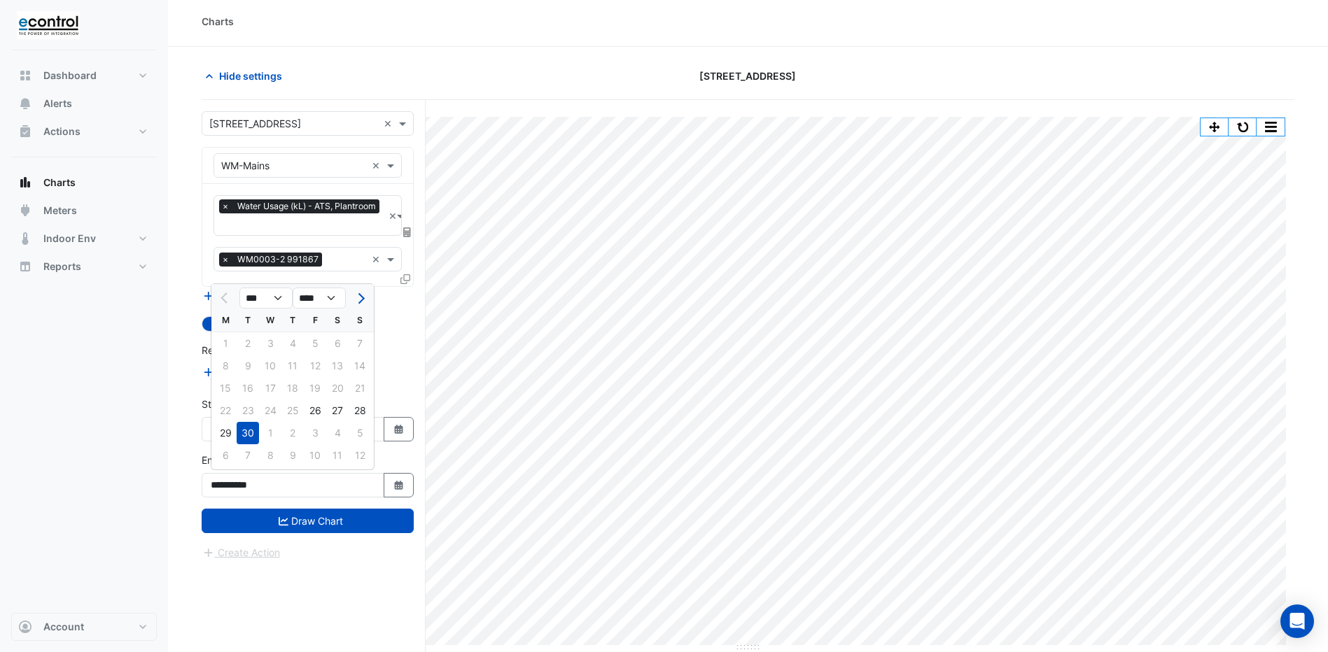
click at [251, 437] on div "30" at bounding box center [248, 433] width 22 height 22
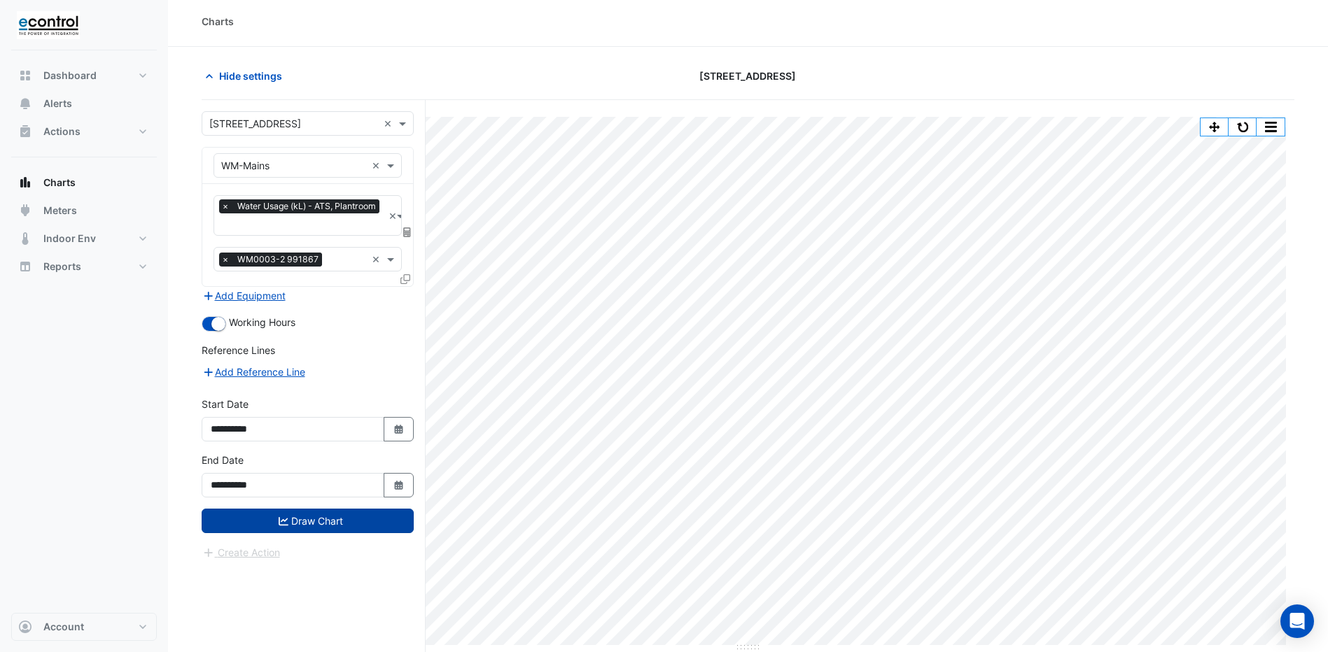
click at [308, 524] on button "Draw Chart" at bounding box center [308, 521] width 212 height 24
